Goal: Task Accomplishment & Management: Manage account settings

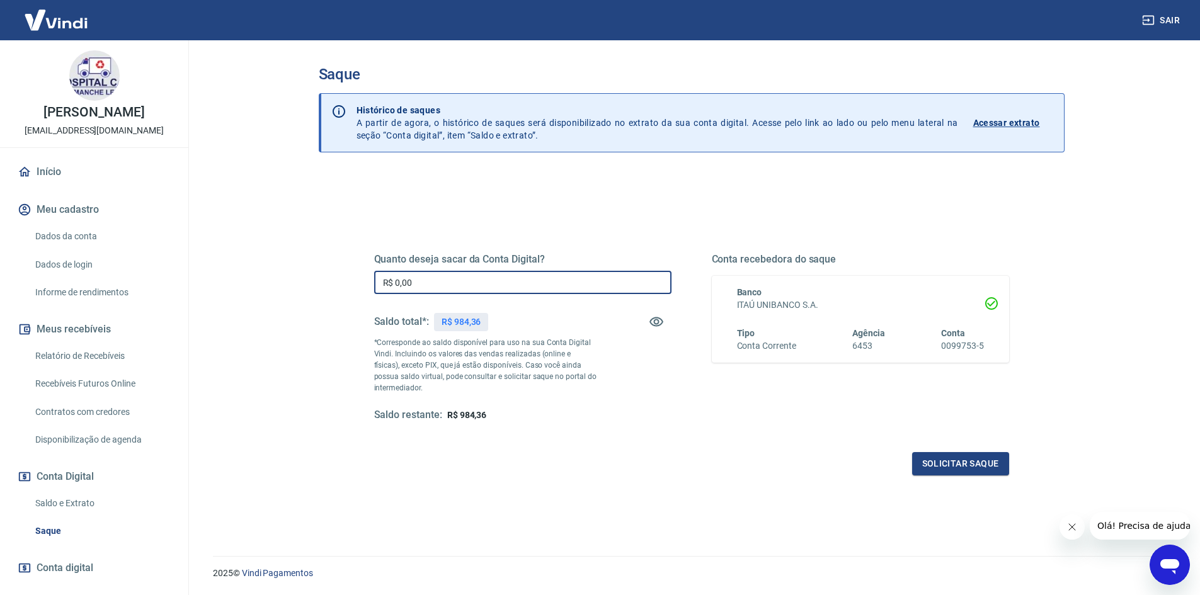
click at [432, 289] on input "R$ 0,00" at bounding box center [522, 282] width 297 height 23
type input "R$ 984,36"
click at [969, 463] on button "Solicitar saque" at bounding box center [960, 463] width 97 height 23
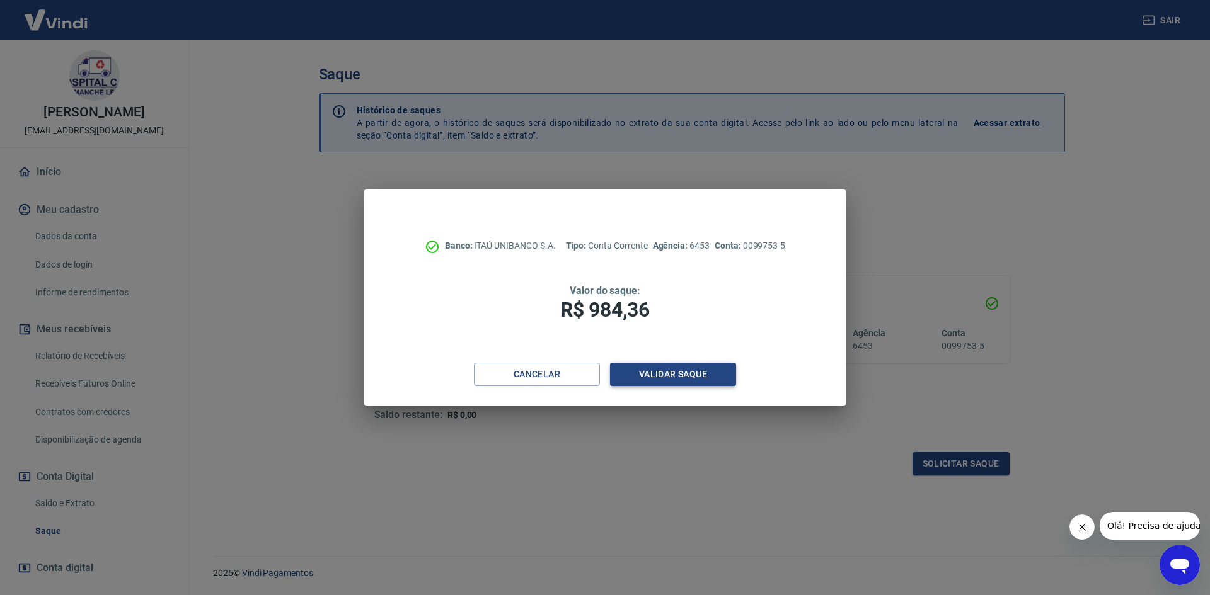
click at [663, 375] on button "Validar saque" at bounding box center [673, 374] width 126 height 23
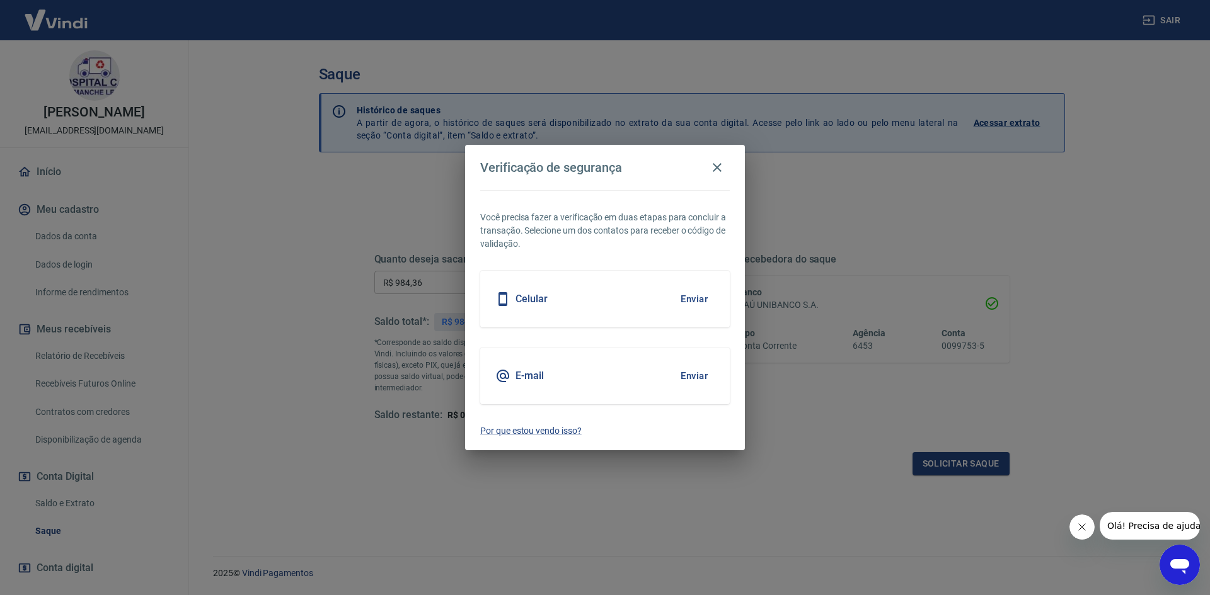
click at [691, 376] on button "Enviar" at bounding box center [694, 376] width 41 height 26
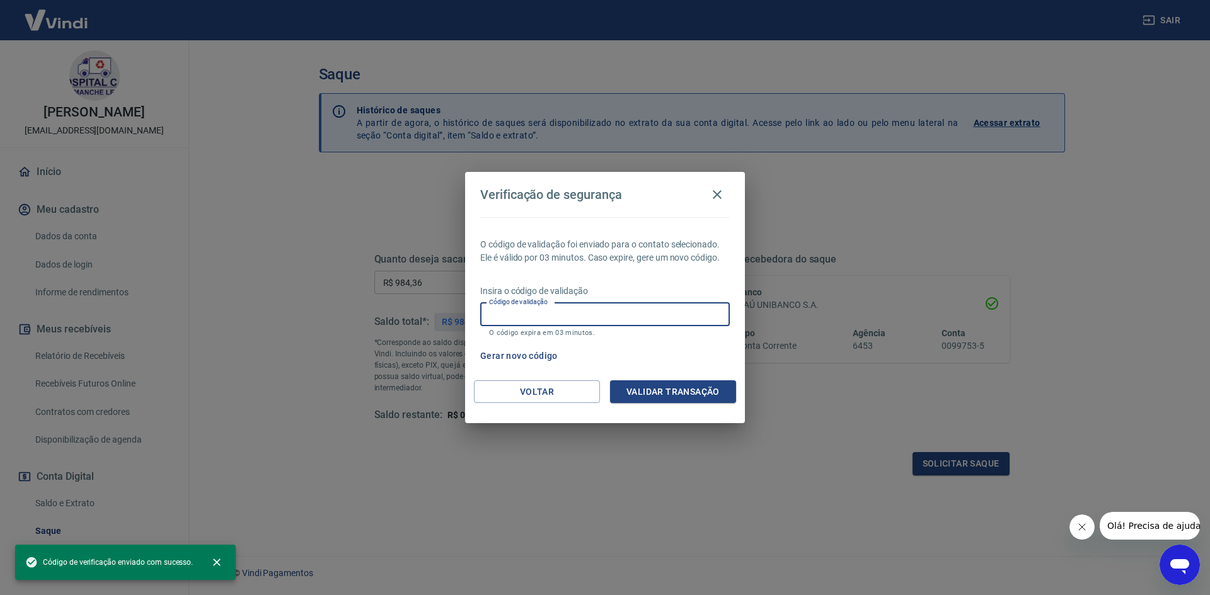
click at [552, 318] on input "Código de validação" at bounding box center [604, 314] width 249 height 23
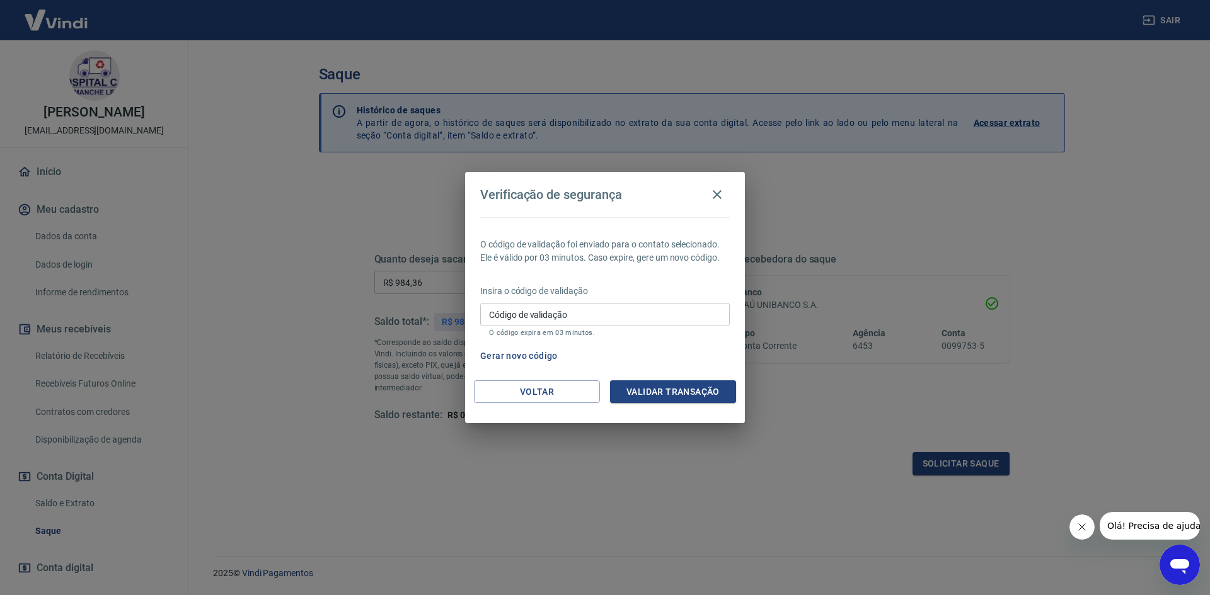
click at [511, 308] on input "Código de validação" at bounding box center [604, 314] width 249 height 23
paste input "694081"
type input "694081"
drag, startPoint x: 691, startPoint y: 392, endPoint x: 659, endPoint y: 402, distance: 33.7
click at [691, 393] on button "Validar transação" at bounding box center [673, 392] width 126 height 23
